Goal: Task Accomplishment & Management: Use online tool/utility

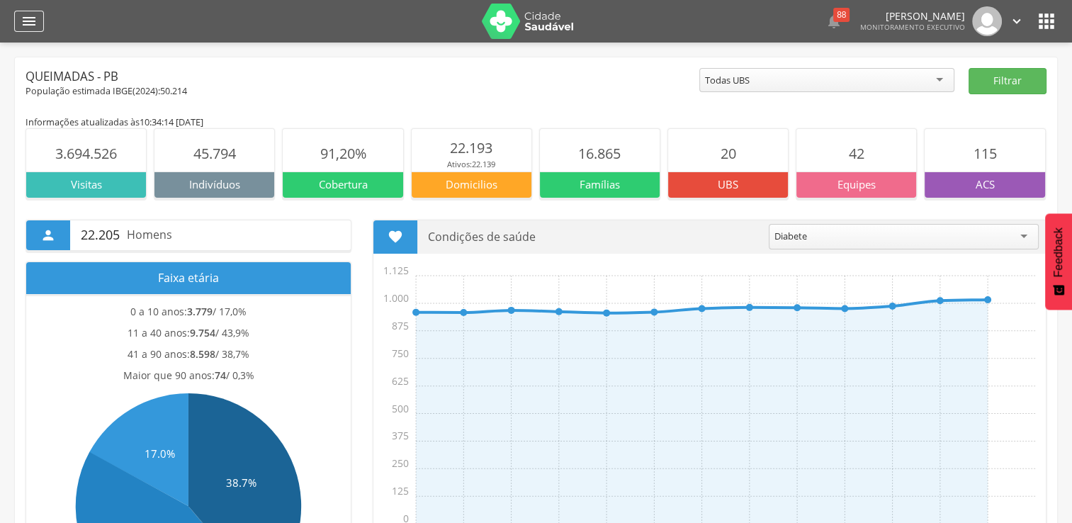
click at [24, 23] on icon "" at bounding box center [29, 21] width 17 height 17
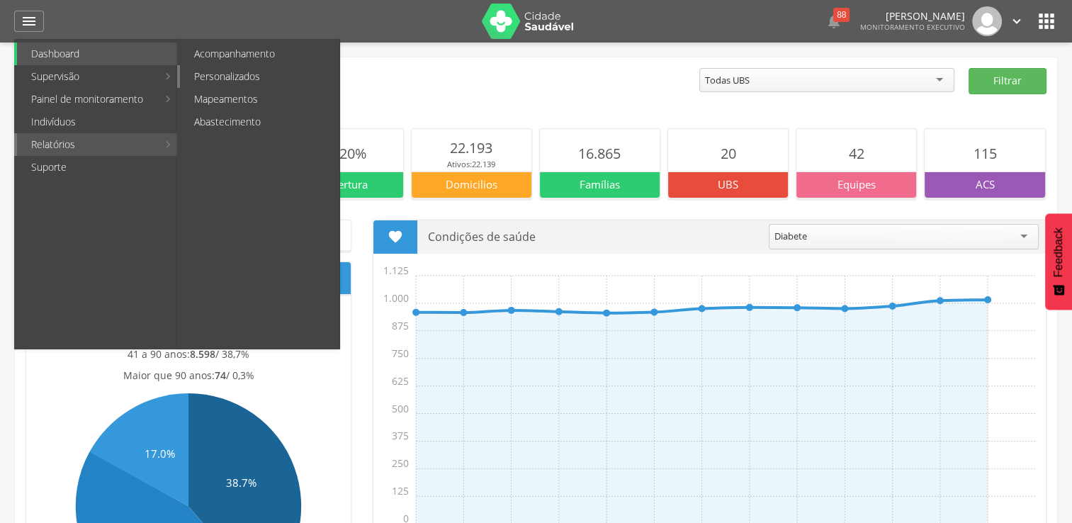
click at [227, 78] on link "Personalizados" at bounding box center [259, 76] width 159 height 23
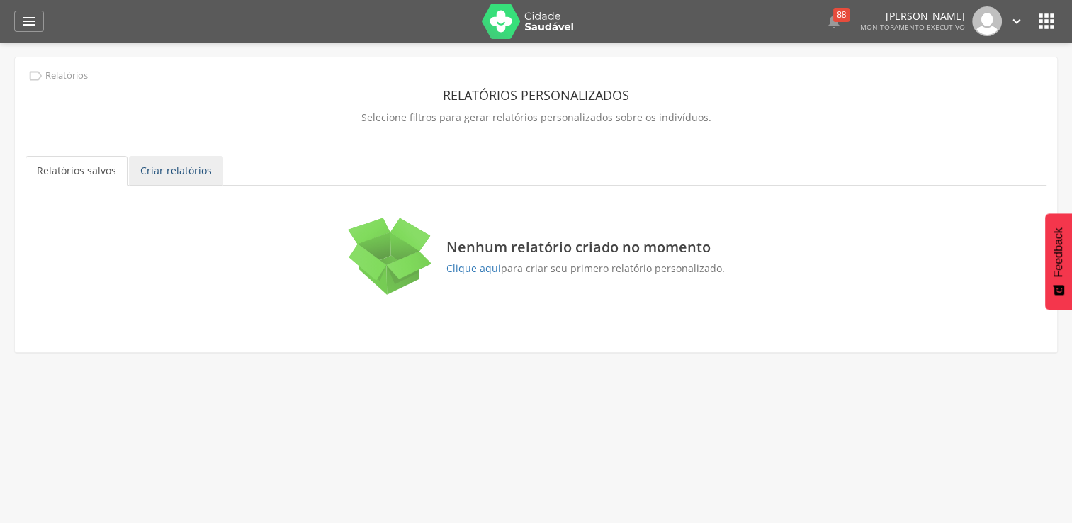
click at [176, 170] on link "Criar relatórios" at bounding box center [176, 171] width 94 height 30
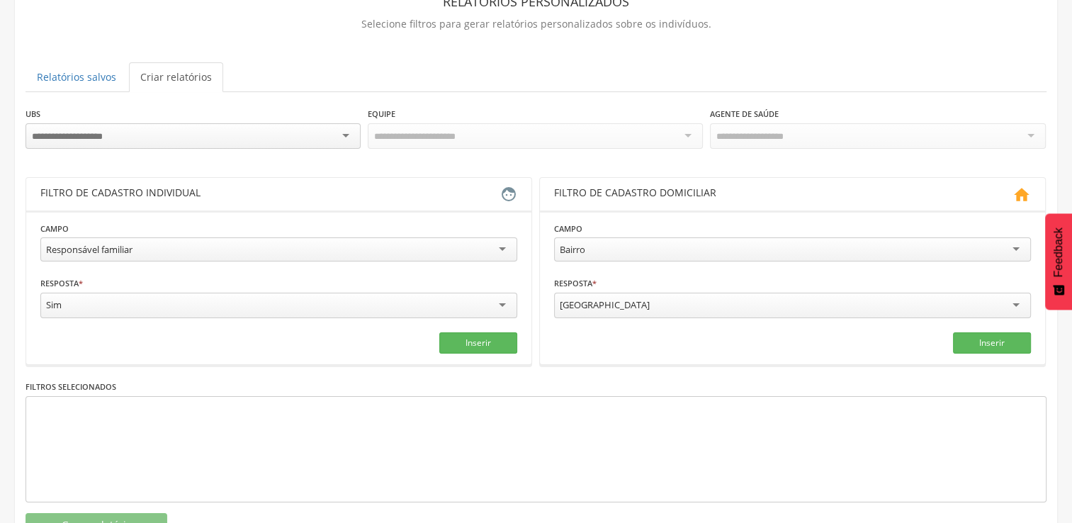
scroll to position [142, 0]
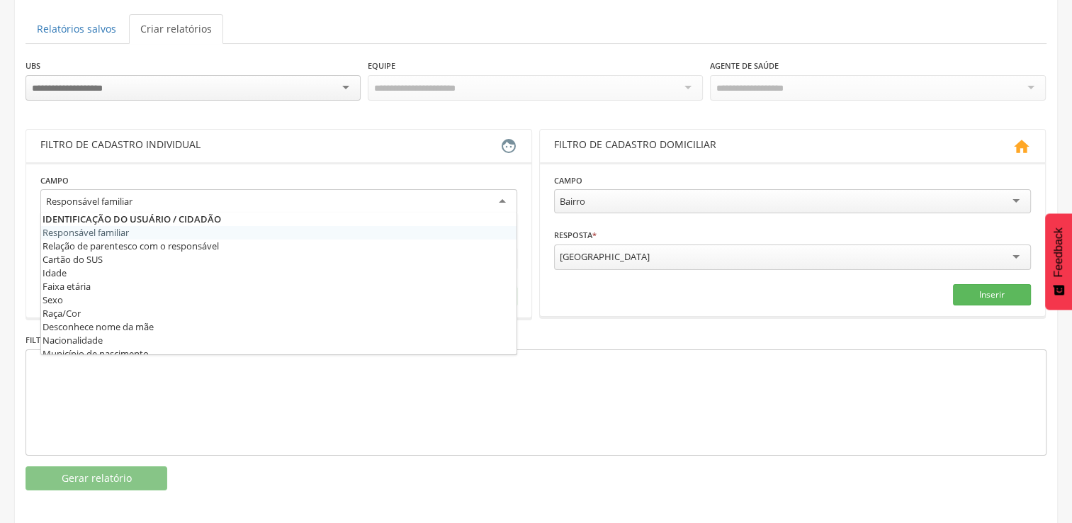
click at [500, 200] on div "Responsável familiar" at bounding box center [278, 202] width 477 height 26
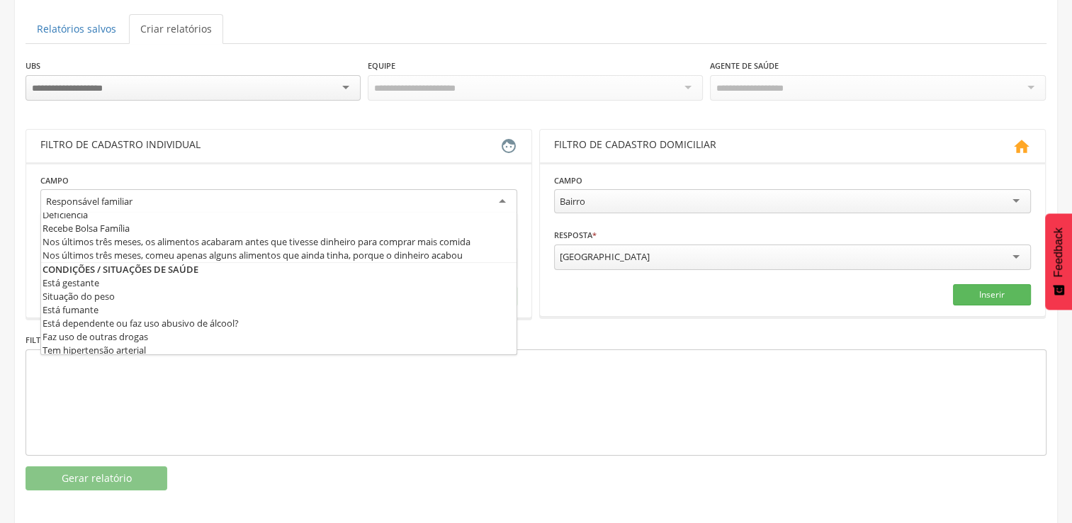
scroll to position [368, 0]
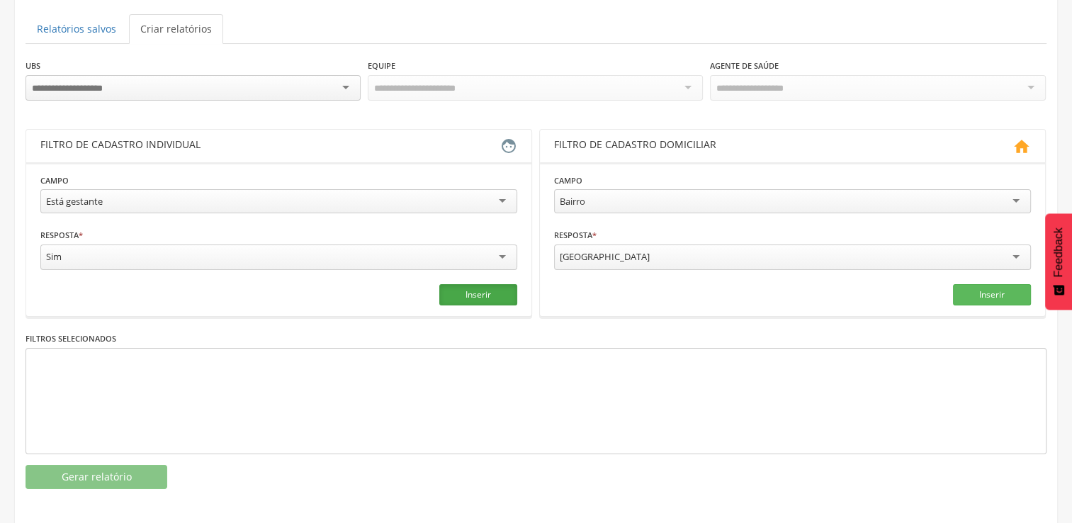
click at [485, 288] on button "Inserir" at bounding box center [478, 294] width 78 height 21
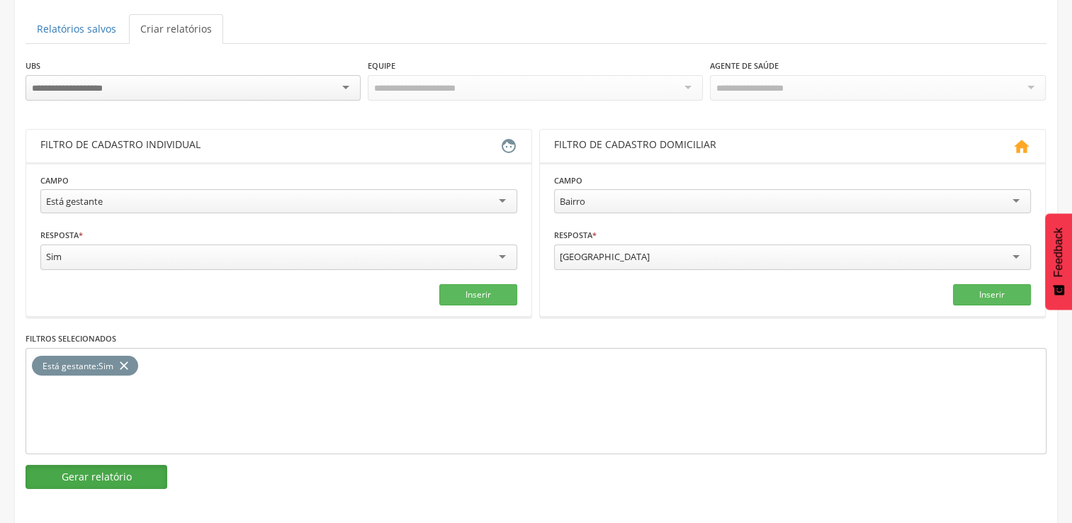
click at [106, 465] on button "Gerar relatório" at bounding box center [97, 477] width 142 height 24
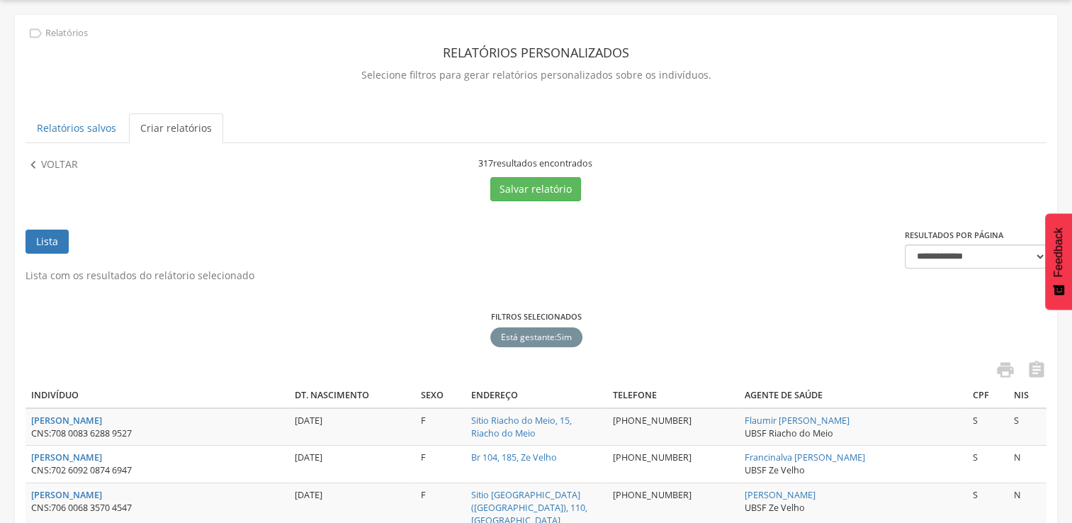
scroll to position [142, 0]
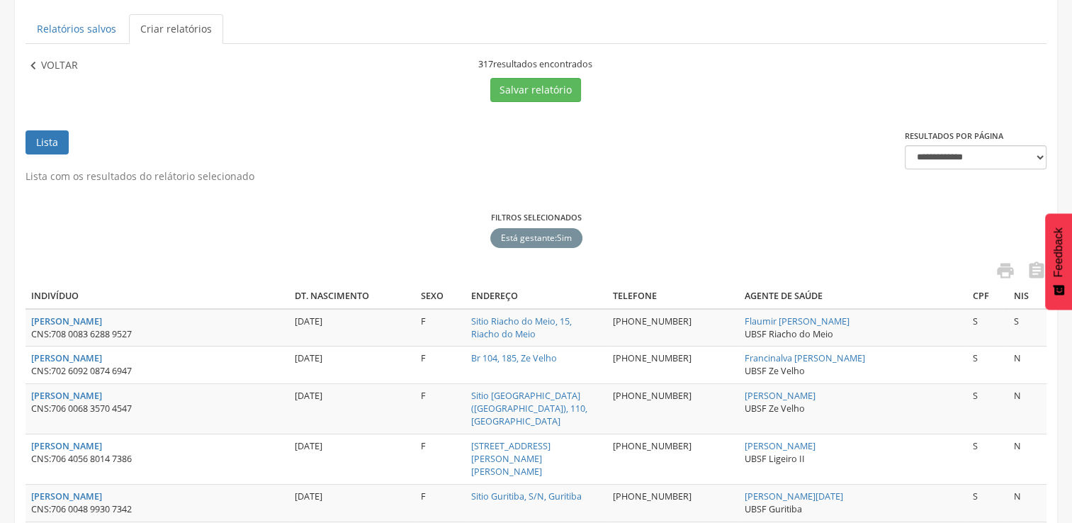
click at [41, 64] on p "Voltar" at bounding box center [59, 66] width 37 height 16
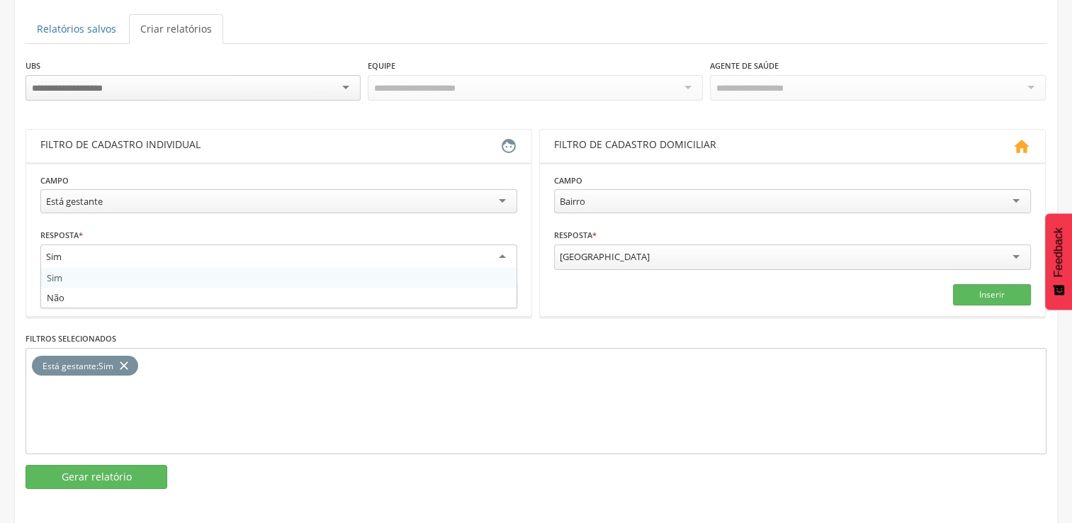
click at [507, 251] on div "Sim" at bounding box center [278, 257] width 477 height 26
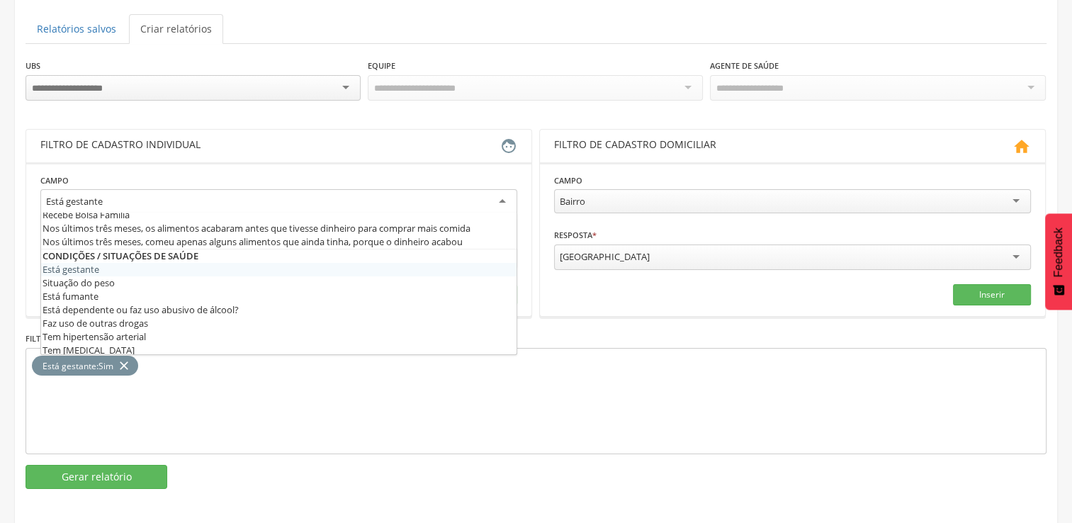
click at [502, 197] on div "Está gestante" at bounding box center [278, 202] width 477 height 26
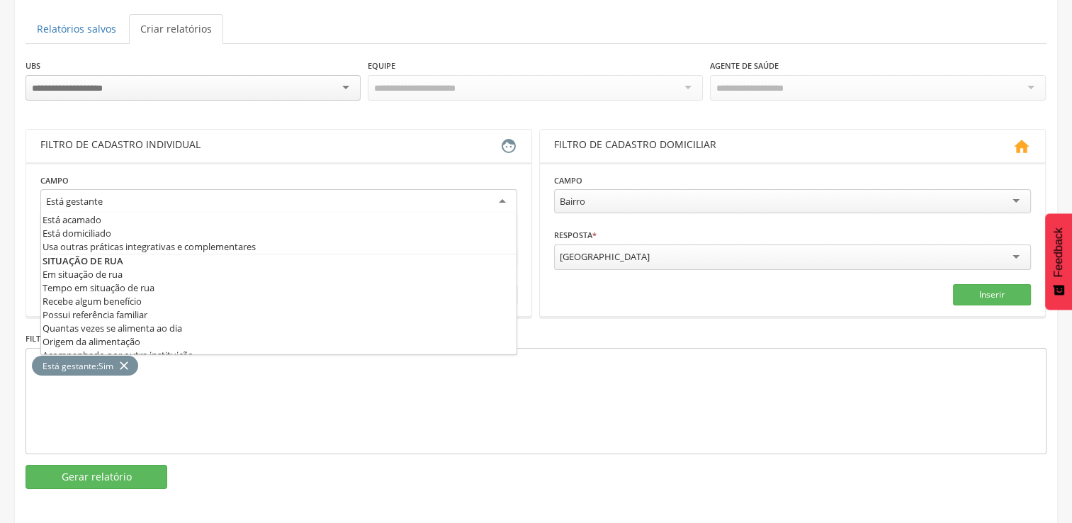
scroll to position [669, 0]
click at [383, 412] on div "Está gestante : Sim close" at bounding box center [536, 401] width 1021 height 106
click at [505, 197] on div "Está gestante" at bounding box center [278, 202] width 477 height 26
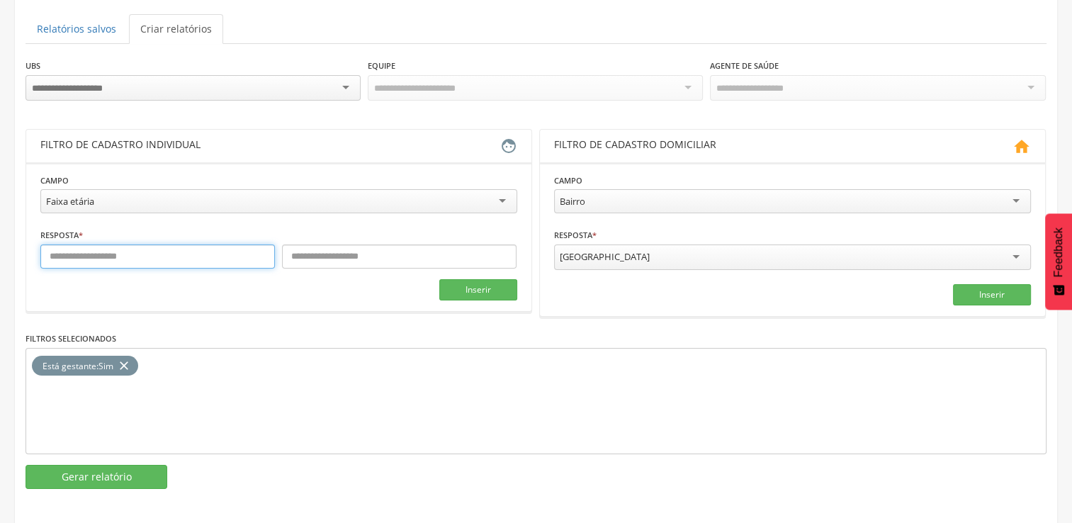
click at [106, 264] on input "text" at bounding box center [157, 256] width 234 height 24
type input "**"
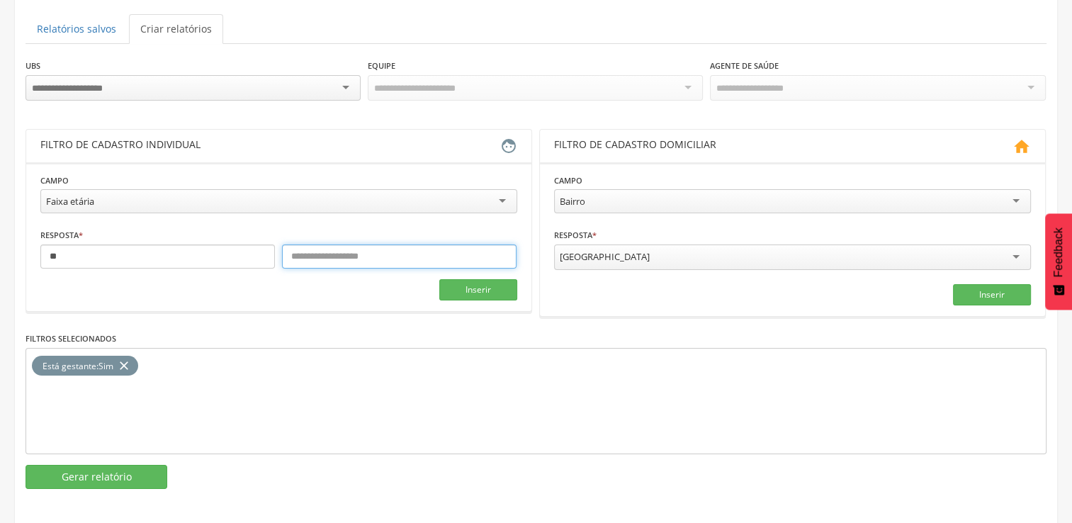
click at [293, 258] on input "text" at bounding box center [399, 256] width 234 height 24
type input "**"
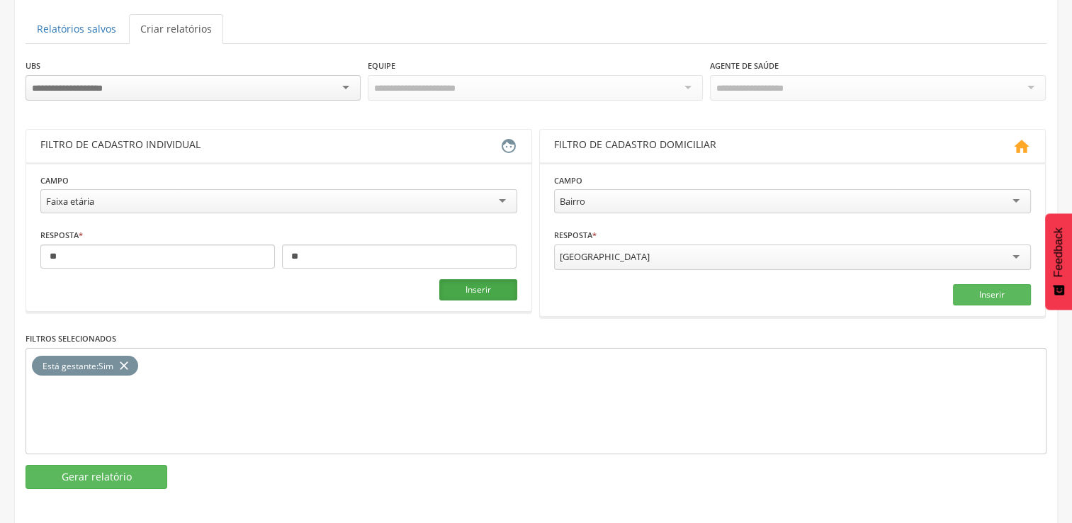
click at [482, 285] on button "Inserir" at bounding box center [478, 289] width 78 height 21
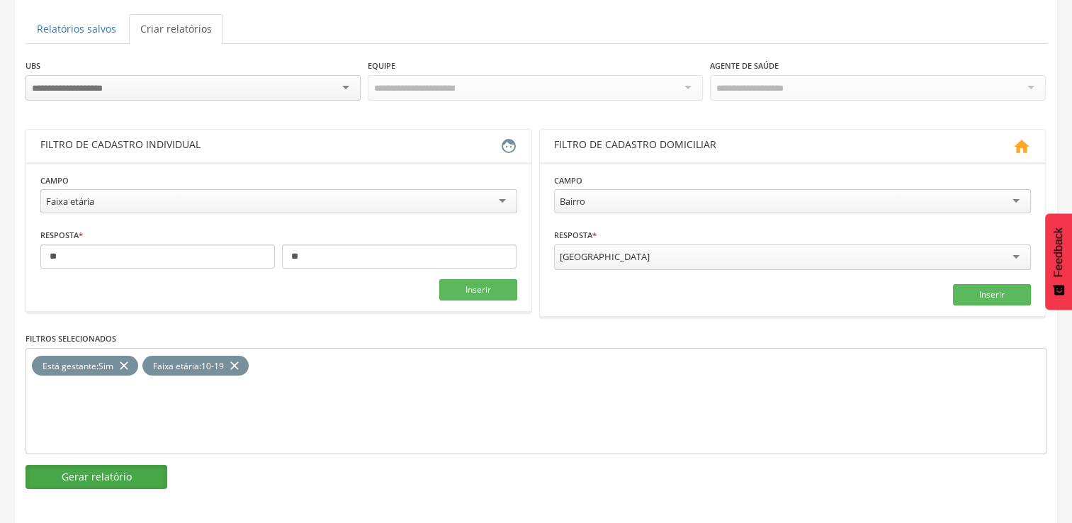
click at [132, 478] on button "Gerar relatório" at bounding box center [97, 477] width 142 height 24
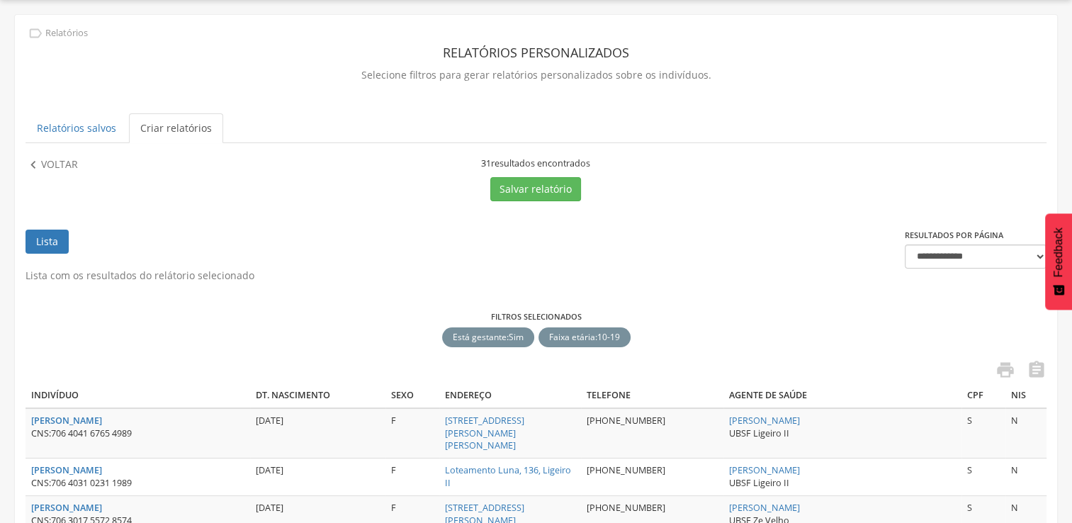
scroll to position [142, 0]
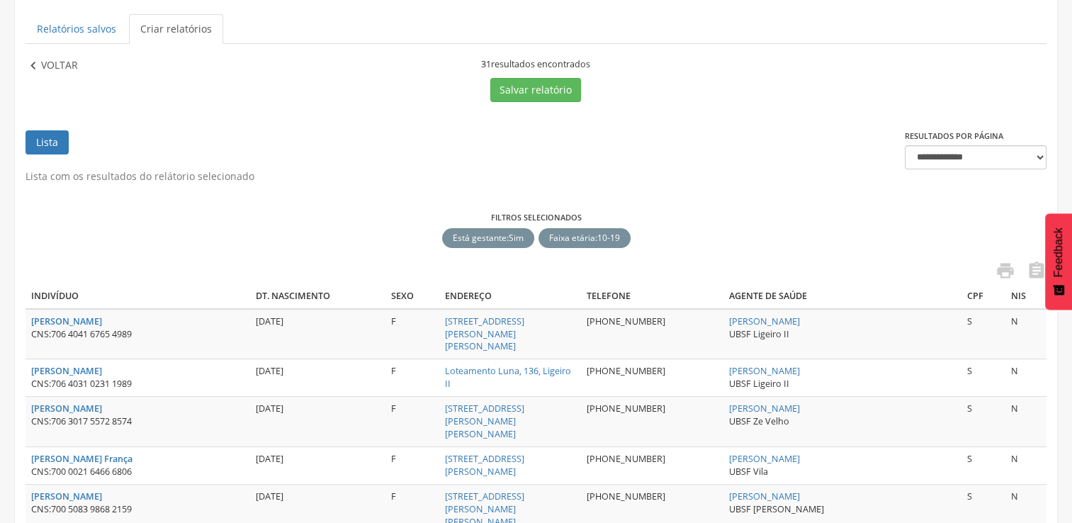
click at [47, 61] on p "Voltar" at bounding box center [59, 66] width 37 height 16
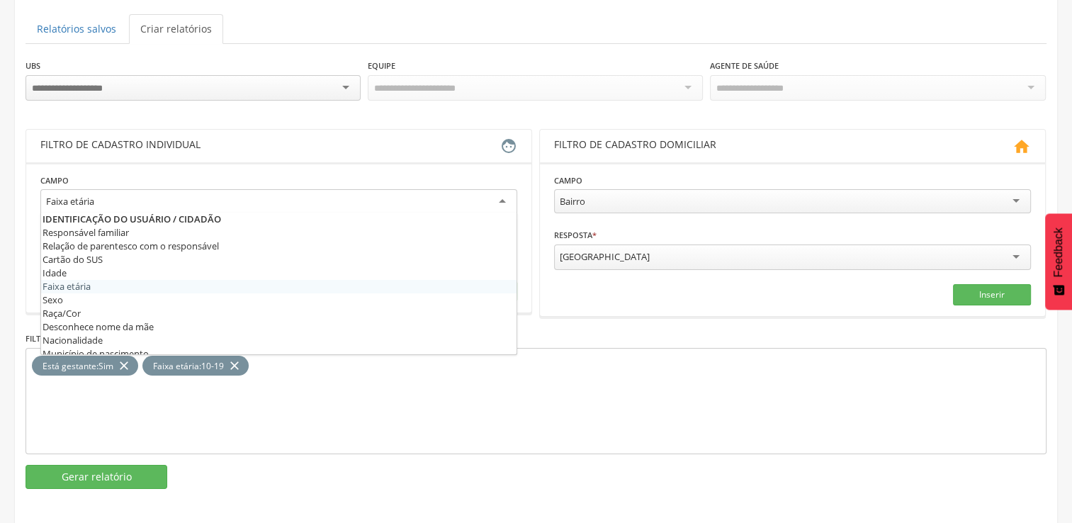
click at [505, 198] on div "Faixa etária" at bounding box center [278, 202] width 477 height 26
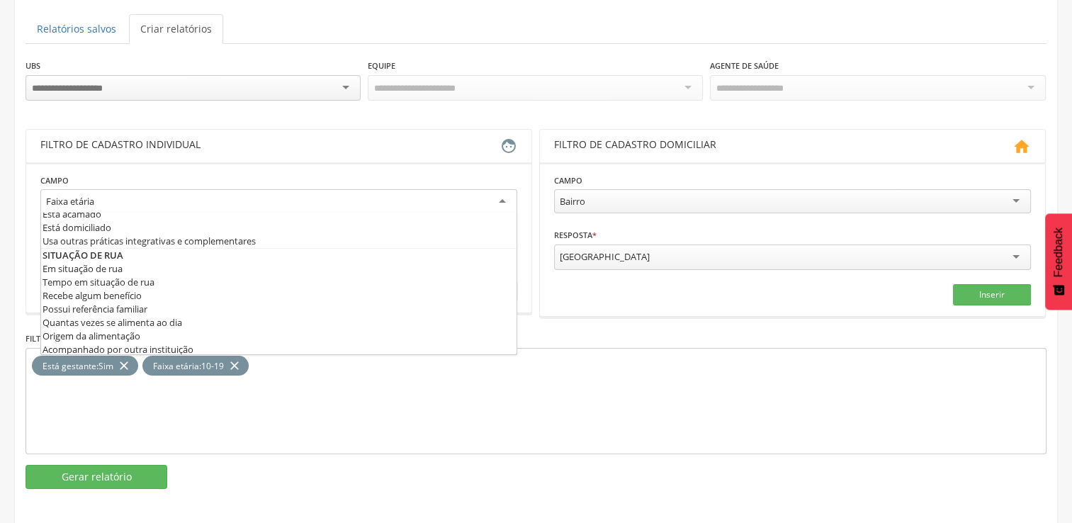
scroll to position [662, 0]
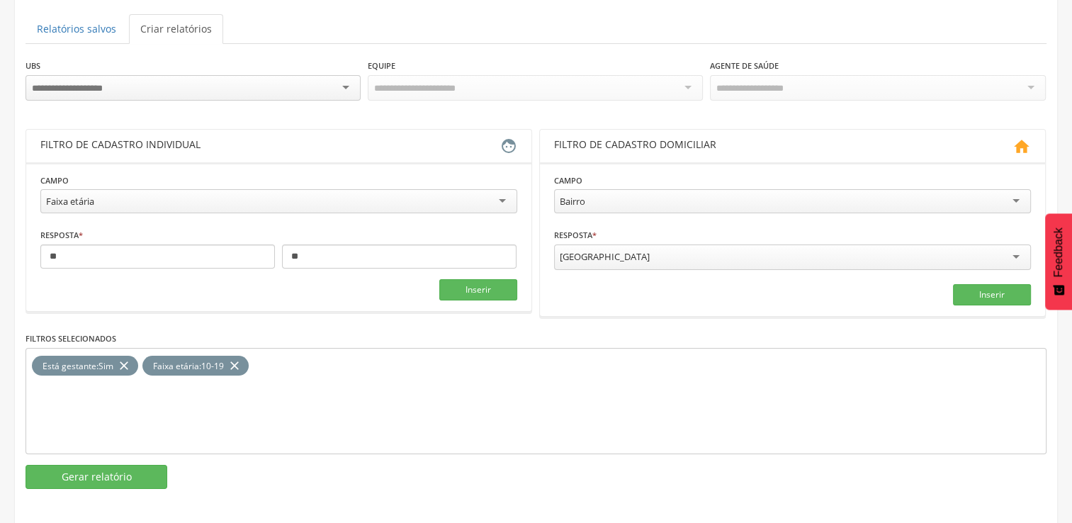
click at [1071, 16] on div " Supervisão  Distritos  Ubs Coordenador: - Queimadas / PB Intervalo de Tempo…" at bounding box center [536, 162] width 1072 height 523
drag, startPoint x: 1071, startPoint y: 16, endPoint x: 1082, endPoint y: 21, distance: 12.0
click at [1071, 21] on html " Dashboard Supervisão Produtividade Mapa da cidade Mapa de cobertura Ranking A…" at bounding box center [536, 119] width 1072 height 523
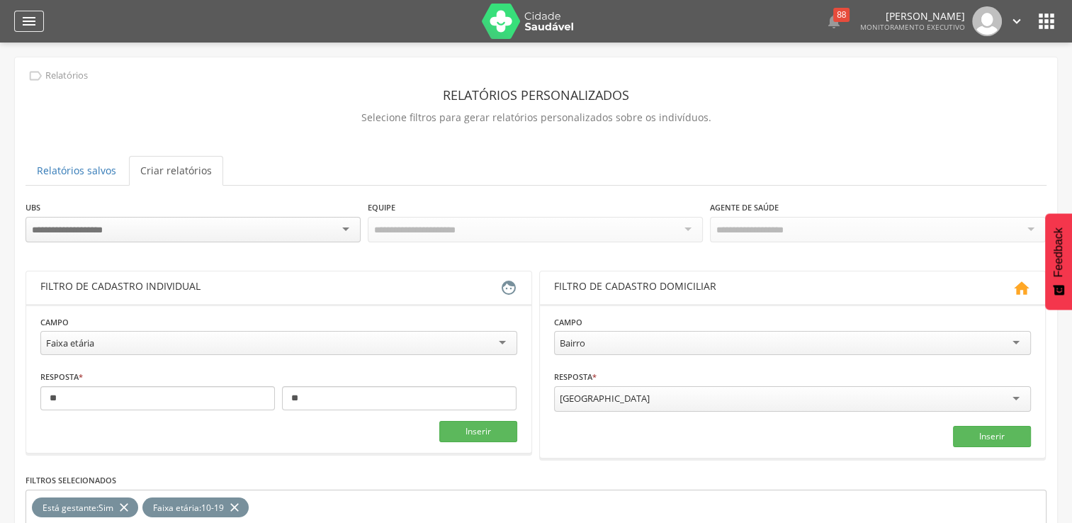
click at [31, 27] on icon "" at bounding box center [29, 21] width 17 height 17
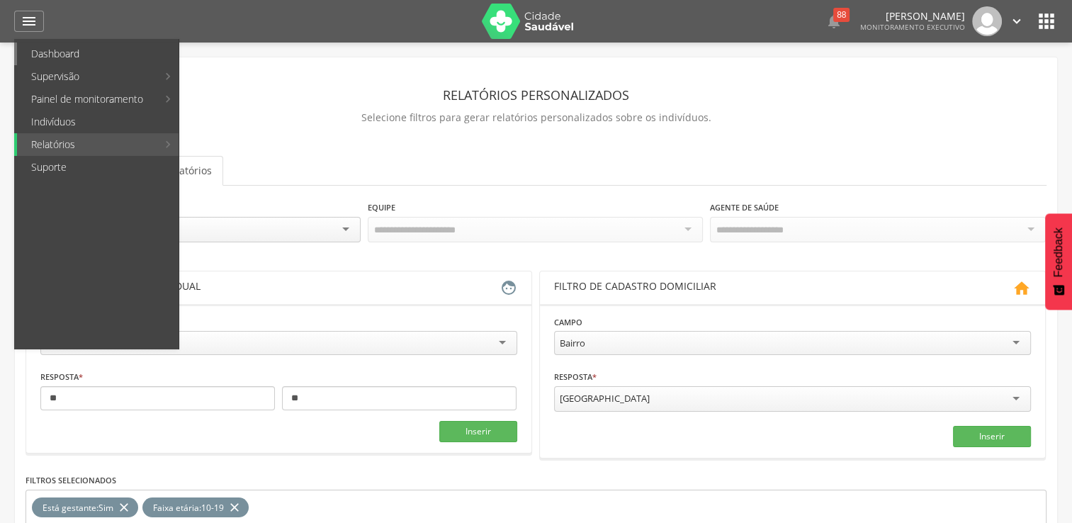
click at [89, 53] on link "Dashboard" at bounding box center [98, 54] width 162 height 23
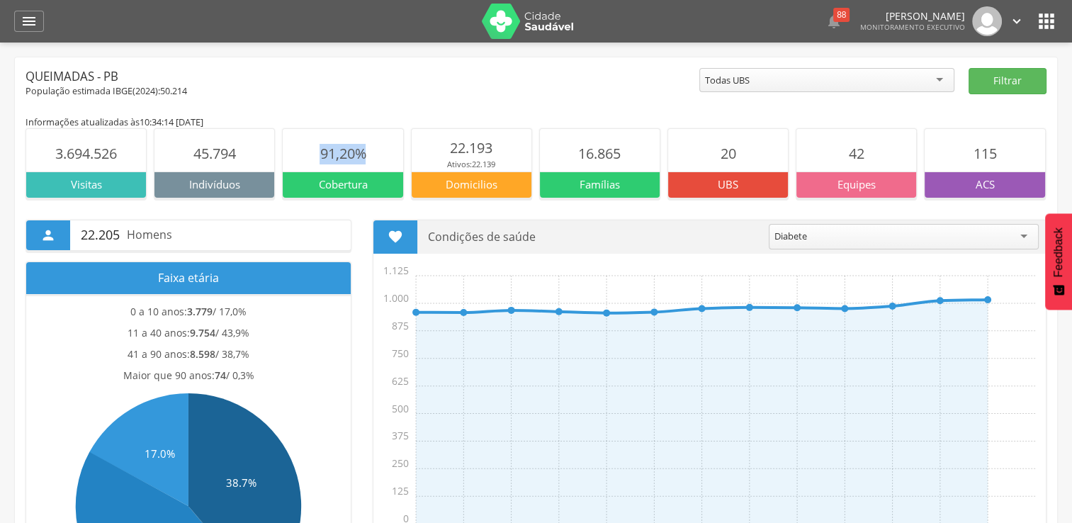
drag, startPoint x: 319, startPoint y: 154, endPoint x: 374, endPoint y: 155, distance: 54.6
click at [374, 155] on section "91,20%" at bounding box center [343, 150] width 120 height 43
